Goal: Task Accomplishment & Management: Manage account settings

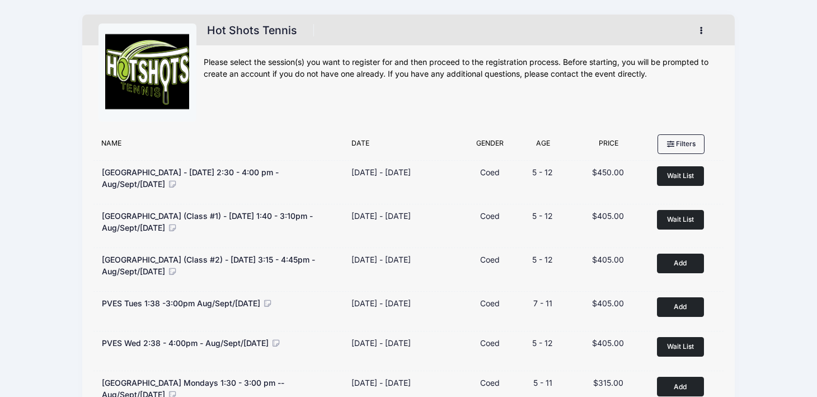
click at [703, 26] on button "button" at bounding box center [703, 31] width 30 height 20
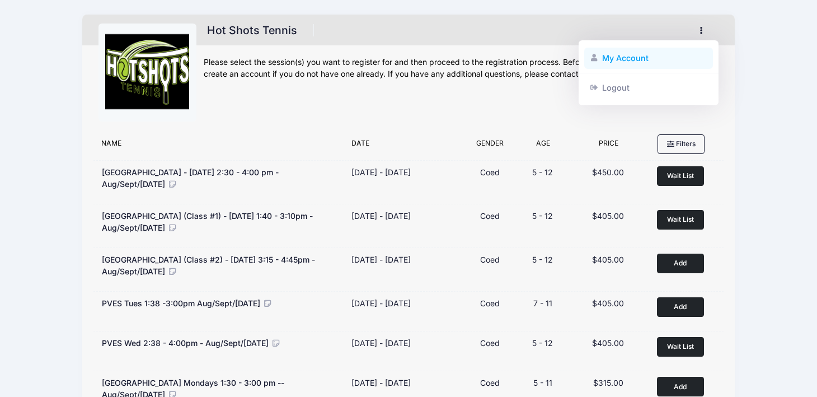
click at [650, 53] on link "My Account" at bounding box center [648, 58] width 129 height 21
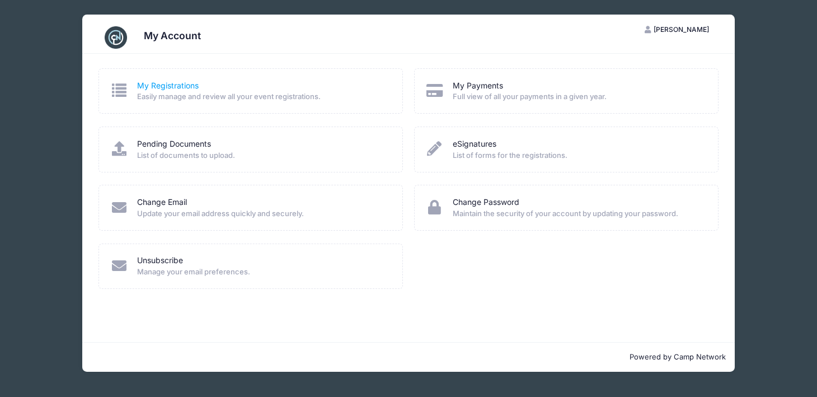
click at [173, 86] on link "My Registrations" at bounding box center [168, 86] width 62 height 12
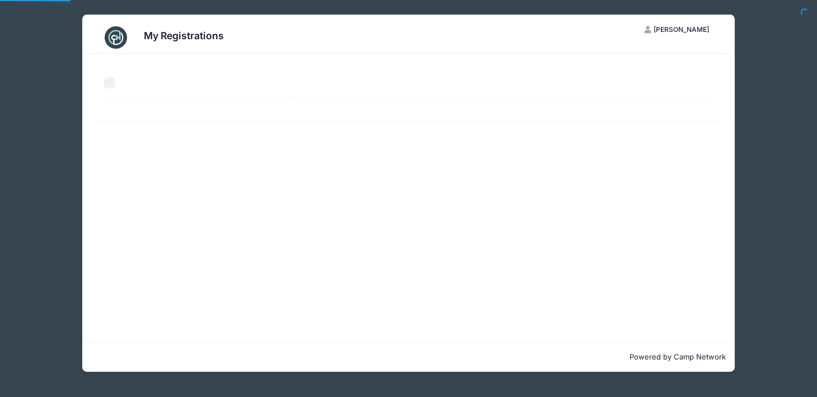
select select "50"
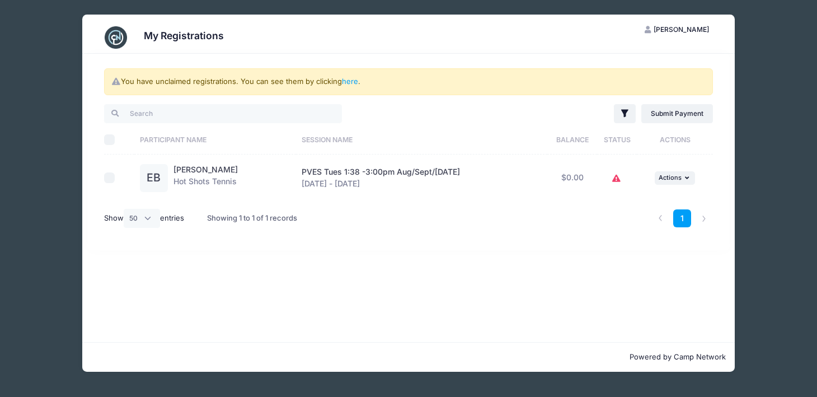
click at [109, 177] on input "checkbox" at bounding box center [109, 177] width 11 height 11
checkbox input "true"
click at [355, 82] on link "here" at bounding box center [350, 81] width 16 height 9
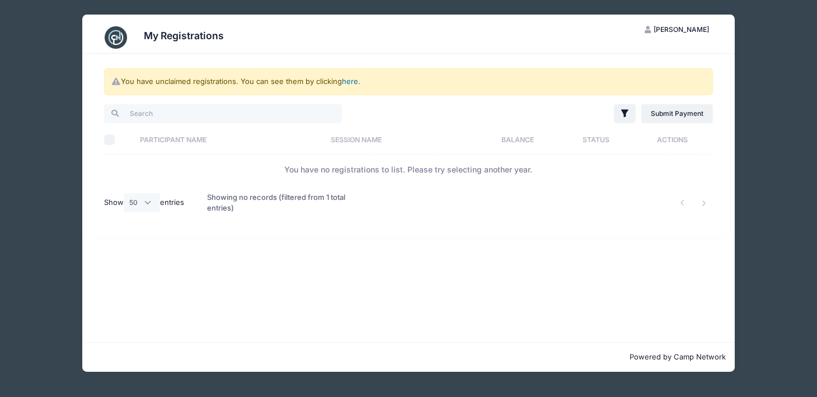
click at [355, 82] on link "here" at bounding box center [350, 81] width 16 height 9
click at [106, 143] on input "Select All" at bounding box center [109, 139] width 11 height 11
checkbox input "true"
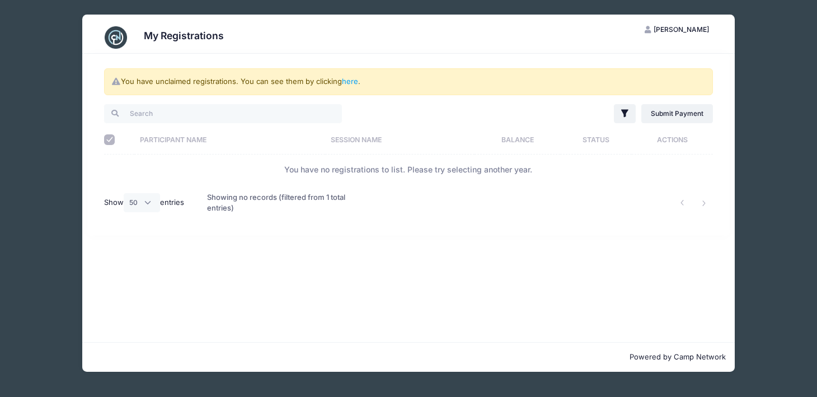
click at [166, 154] on th "Participant Name" at bounding box center [229, 140] width 191 height 30
click at [745, 116] on div "My Registrations SB Samantha Barshay My Account Logout You have unclaimed regis…" at bounding box center [408, 193] width 783 height 386
click at [342, 109] on div at bounding box center [253, 113] width 310 height 23
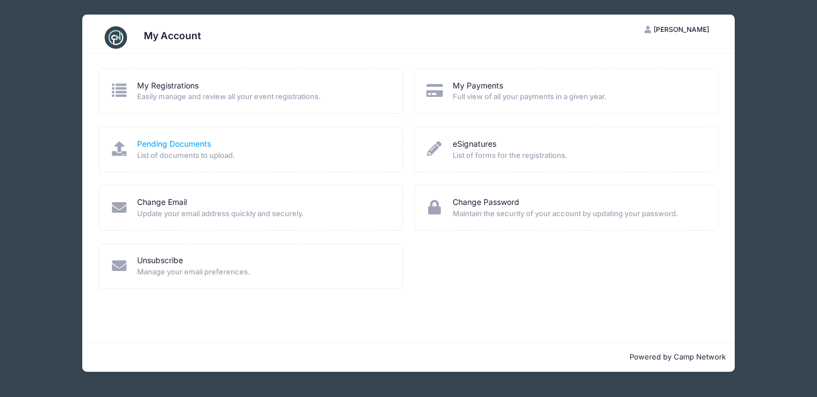
click at [184, 143] on link "Pending Documents" at bounding box center [174, 144] width 74 height 12
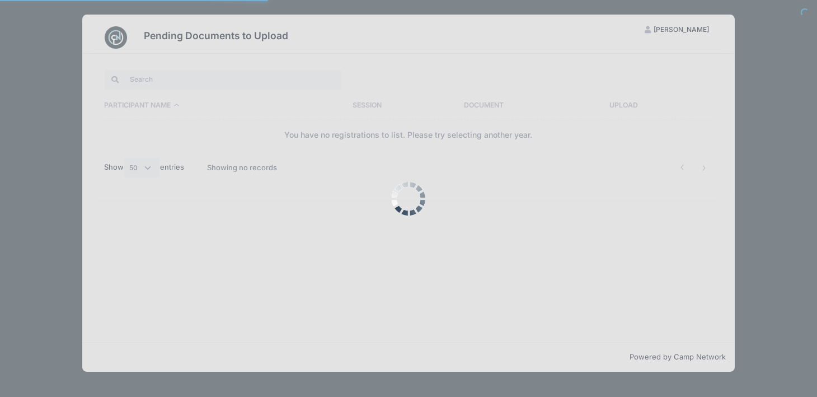
select select "50"
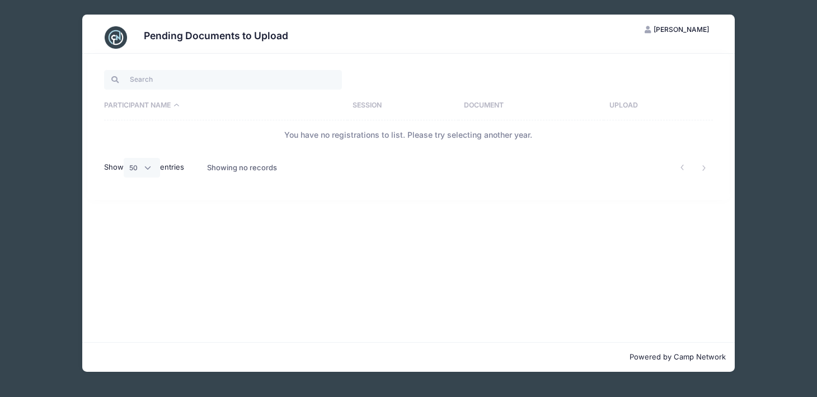
click at [793, 79] on div "Pending Documents to Upload SB [PERSON_NAME] My Account Logout Participant Name…" at bounding box center [408, 193] width 783 height 386
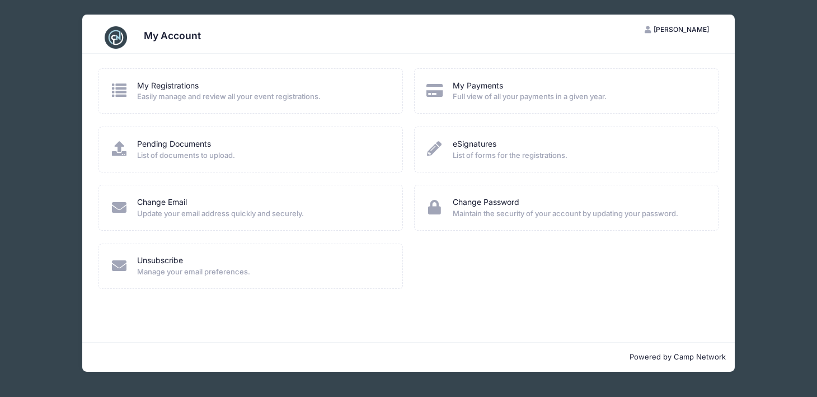
click at [176, 90] on link "My Registrations" at bounding box center [168, 86] width 62 height 12
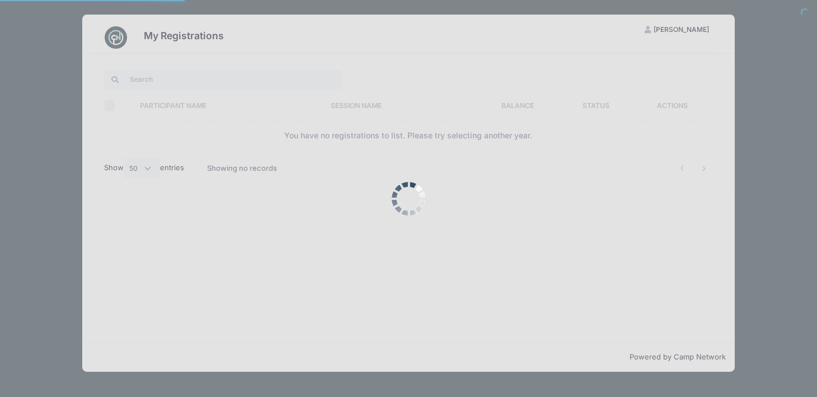
select select "50"
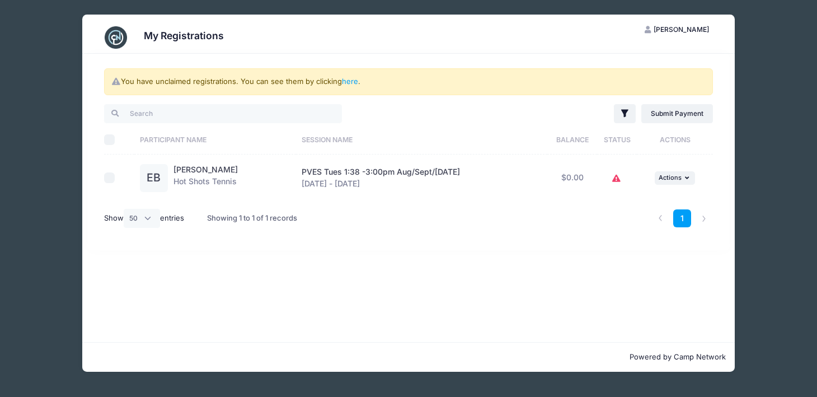
click at [618, 178] on icon at bounding box center [616, 178] width 9 height 0
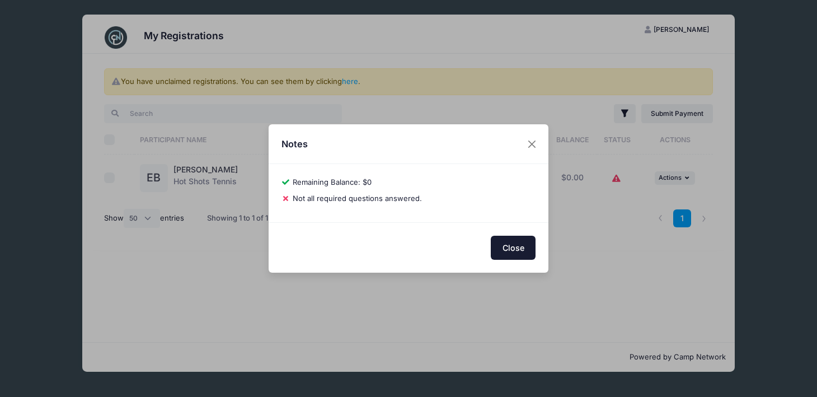
click at [505, 258] on button "Close" at bounding box center [513, 248] width 45 height 24
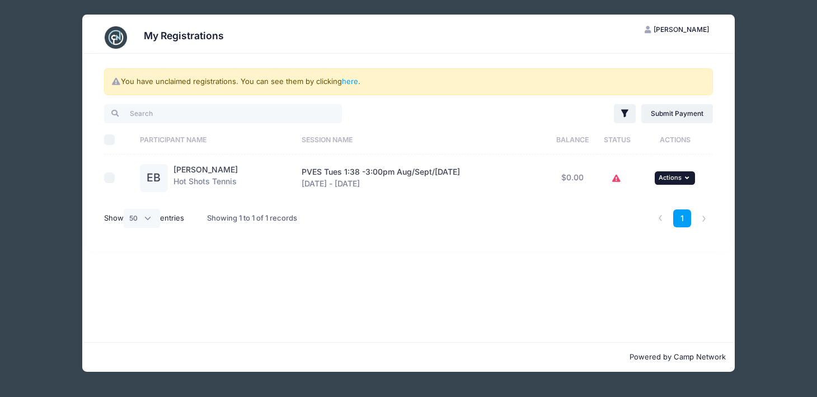
click at [672, 177] on span "Actions" at bounding box center [670, 177] width 23 height 8
click at [655, 202] on link "View Registration" at bounding box center [639, 202] width 101 height 21
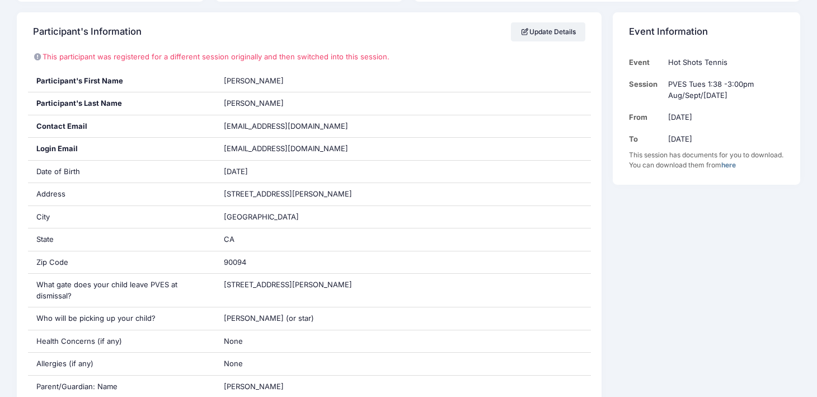
scroll to position [121, 0]
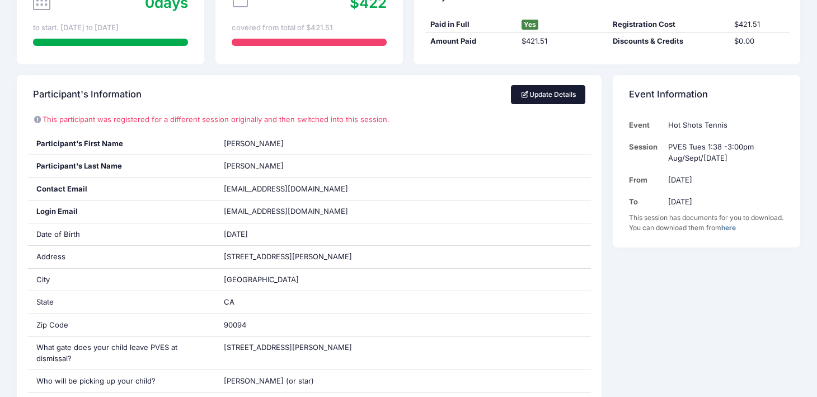
click at [550, 92] on link "Update Details" at bounding box center [548, 94] width 74 height 19
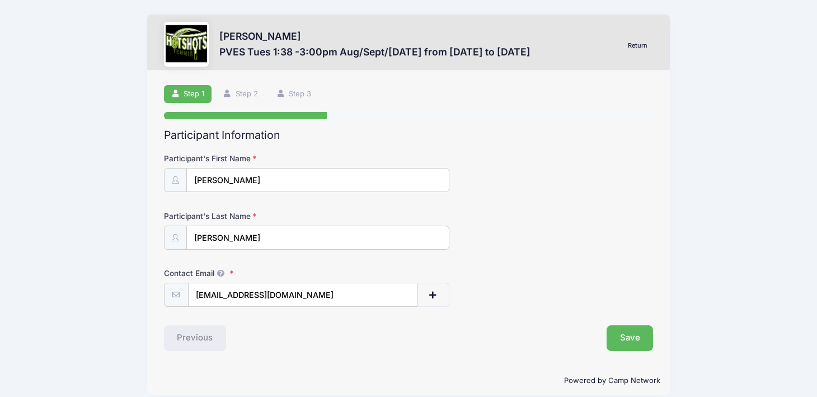
scroll to position [12, 0]
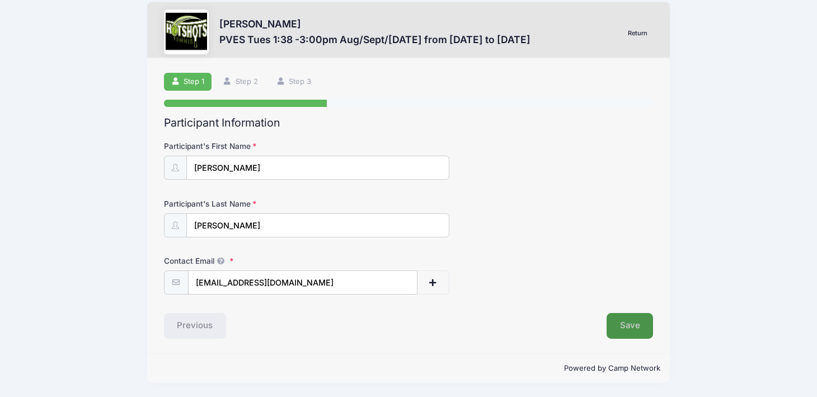
click at [627, 323] on button "Save" at bounding box center [629, 326] width 47 height 26
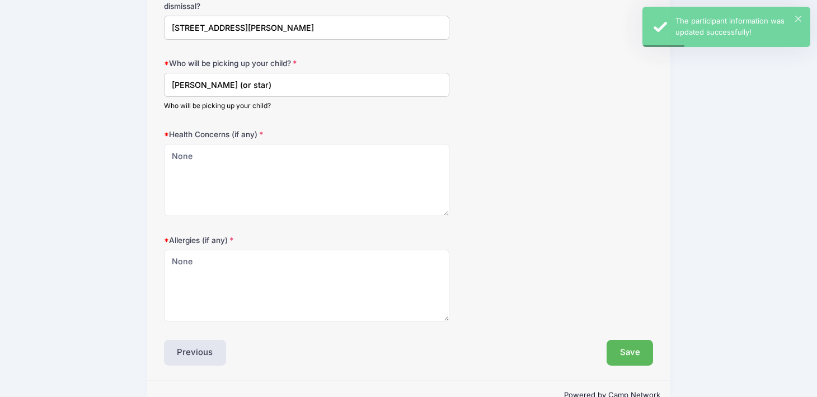
scroll to position [477, 0]
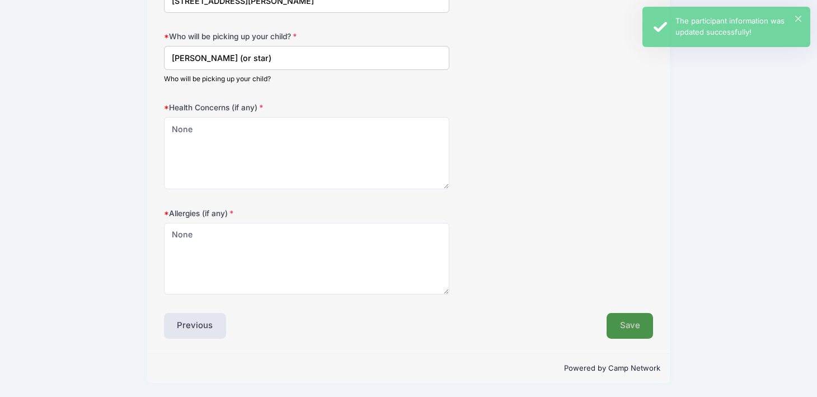
click at [618, 323] on button "Save" at bounding box center [629, 326] width 47 height 26
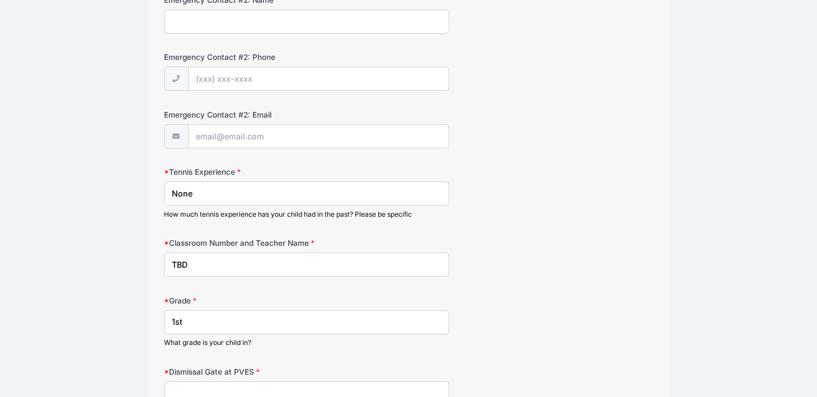
scroll to position [514, 0]
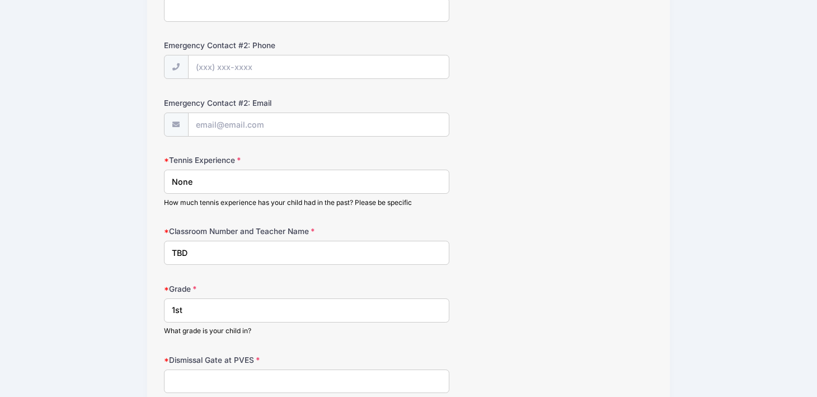
click at [219, 180] on input "None" at bounding box center [306, 182] width 285 height 24
type input "N"
type input "None"
click at [411, 220] on form "Parent/Guardian: Name Samantha Barshay Parent/Guardian: Phone (310) 497-9112 Pa…" at bounding box center [409, 23] width 490 height 768
drag, startPoint x: 200, startPoint y: 252, endPoint x: 129, endPoint y: 252, distance: 71.1
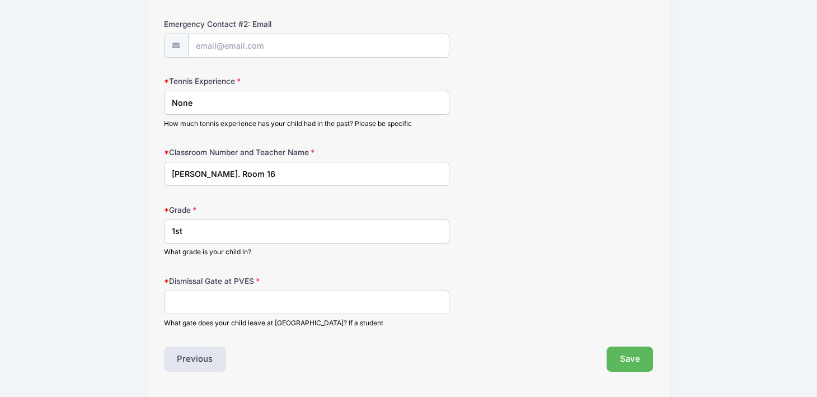
scroll to position [623, 0]
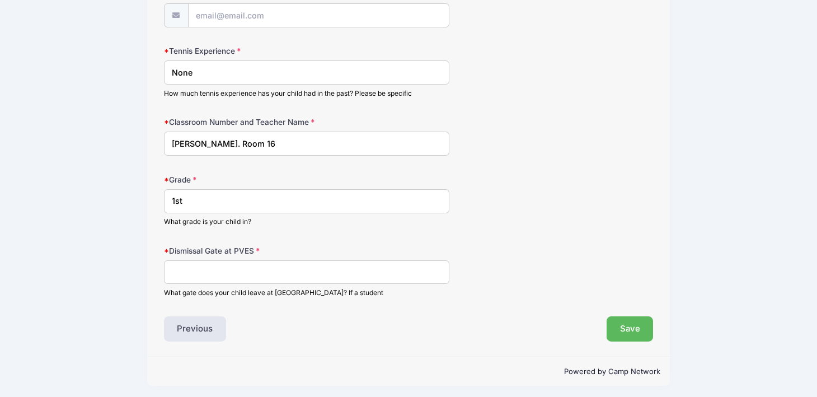
type input "Martinez. Room 16"
click at [212, 271] on input "Dismissal Gate at PVES" at bounding box center [306, 272] width 285 height 24
type input "Main gate (teacher is by the flower beds)"
click at [630, 330] on button "Save" at bounding box center [629, 329] width 47 height 26
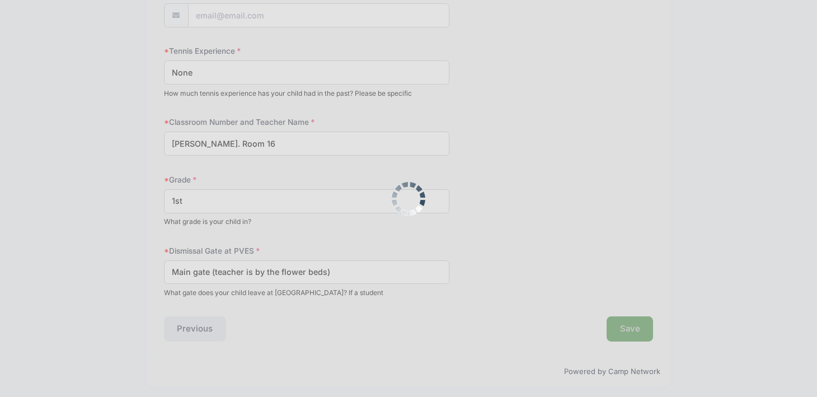
scroll to position [0, 0]
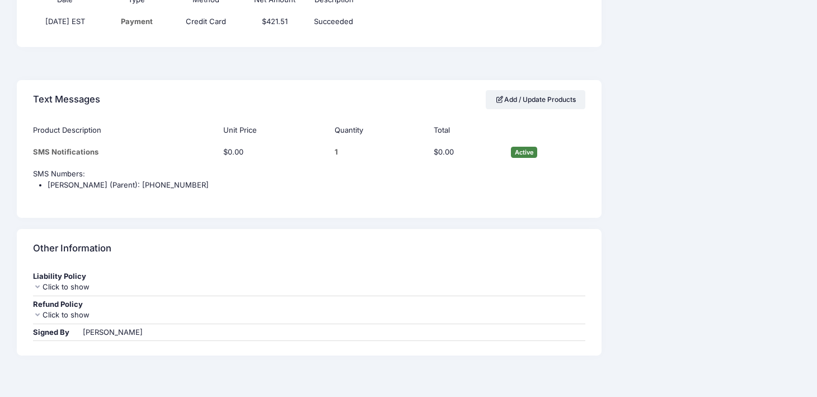
scroll to position [978, 0]
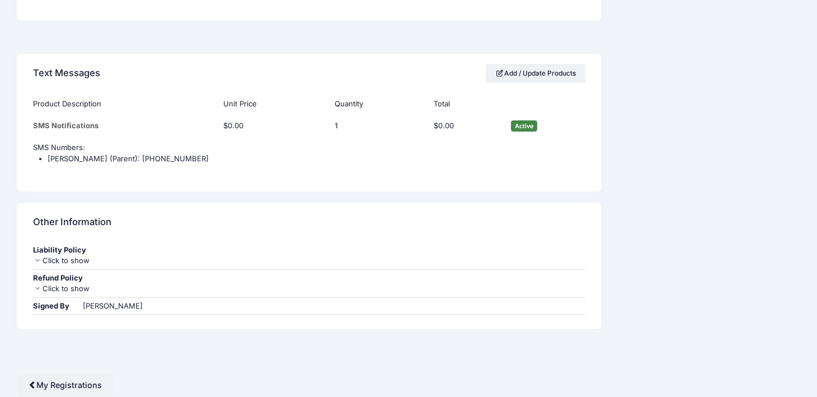
click at [54, 260] on div "Click to show" at bounding box center [309, 260] width 552 height 11
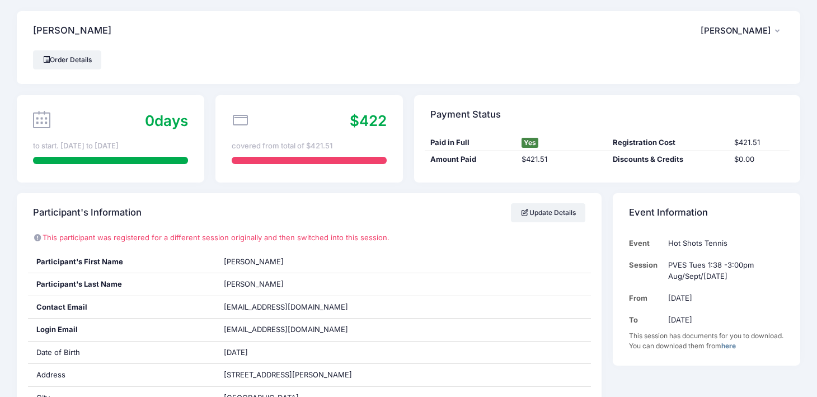
scroll to position [0, 0]
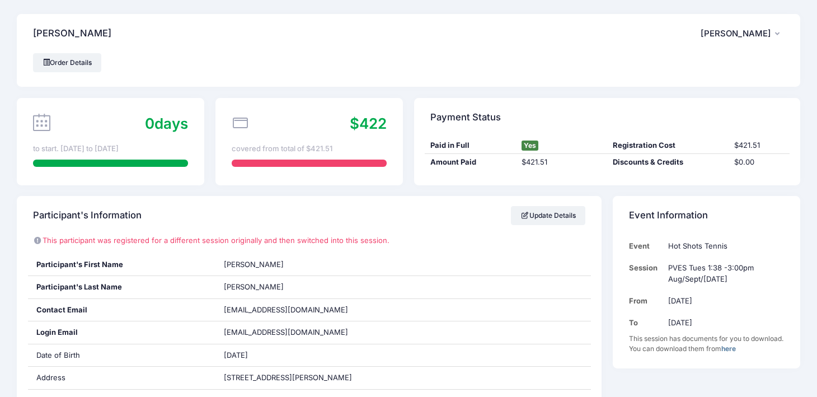
click at [753, 30] on span "[PERSON_NAME]" at bounding box center [735, 34] width 70 height 10
click at [695, 64] on link "My Account" at bounding box center [714, 64] width 129 height 21
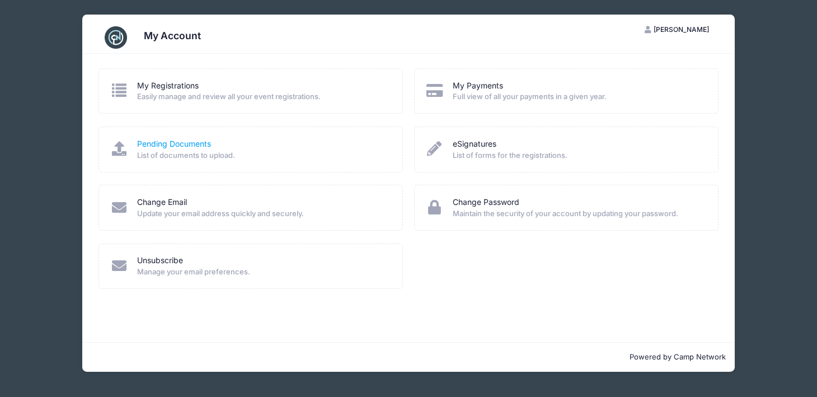
click at [193, 144] on link "Pending Documents" at bounding box center [174, 144] width 74 height 12
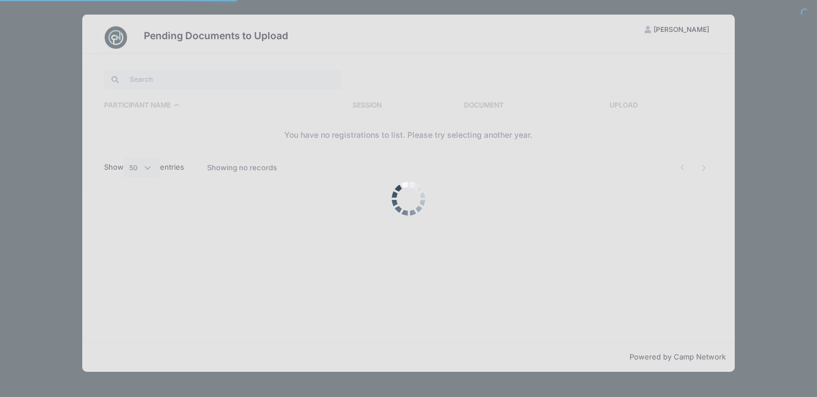
select select "50"
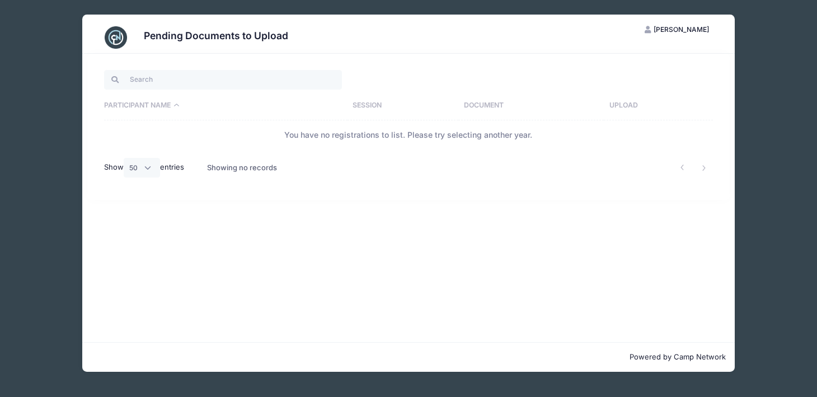
click at [761, 125] on div "Pending Documents to Upload SB Samantha Barshay My Account Logout Participant N…" at bounding box center [408, 193] width 783 height 386
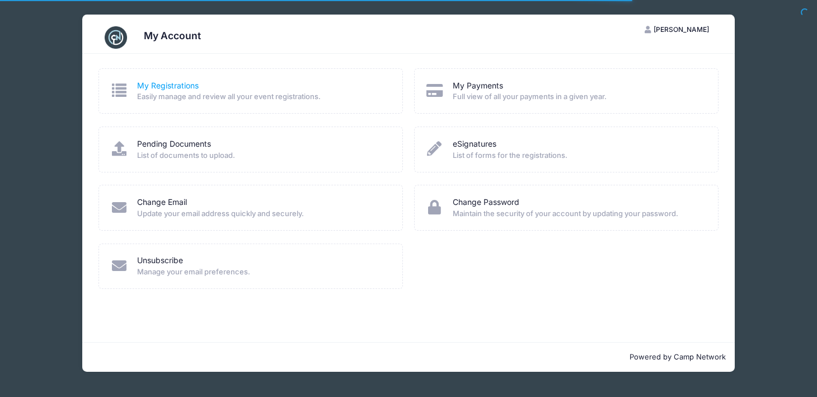
click at [182, 80] on link "My Registrations" at bounding box center [168, 86] width 62 height 12
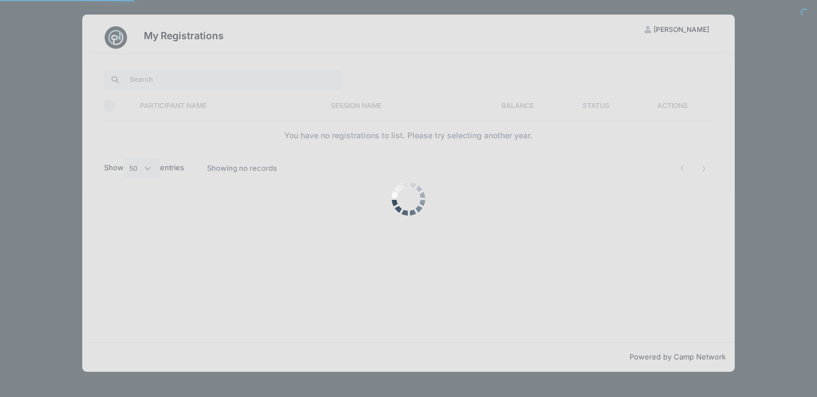
select select "50"
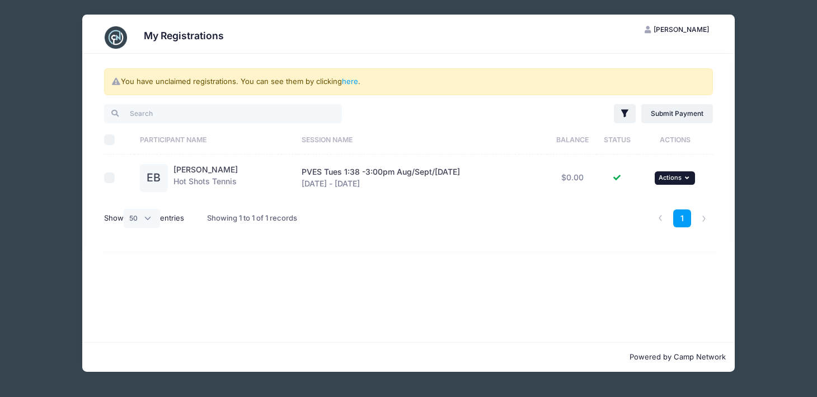
click at [685, 176] on button "... Actions" at bounding box center [675, 177] width 40 height 13
click at [498, 299] on div "You have unclaimed registrations. You can see them by clicking here . Filter Fi…" at bounding box center [408, 198] width 653 height 288
click at [105, 176] on input "checkbox" at bounding box center [109, 177] width 11 height 11
checkbox input "true"
click at [685, 176] on button "... Actions" at bounding box center [675, 177] width 40 height 13
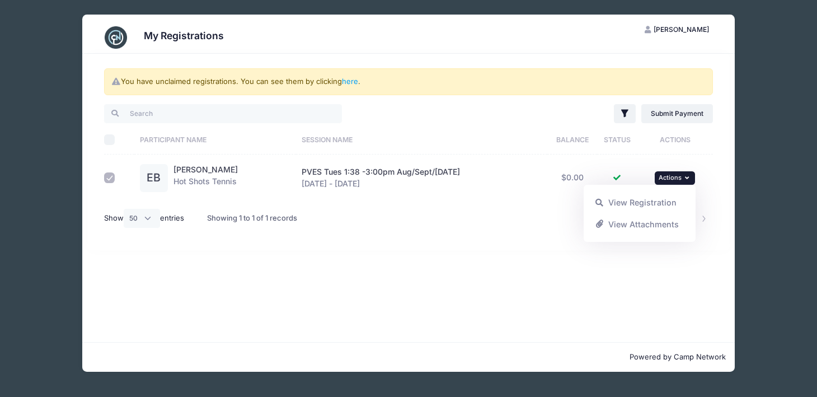
click at [366, 290] on div "You have unclaimed registrations. You can see them by clicking here . Filter Fi…" at bounding box center [408, 198] width 653 height 288
